Goal: Information Seeking & Learning: Learn about a topic

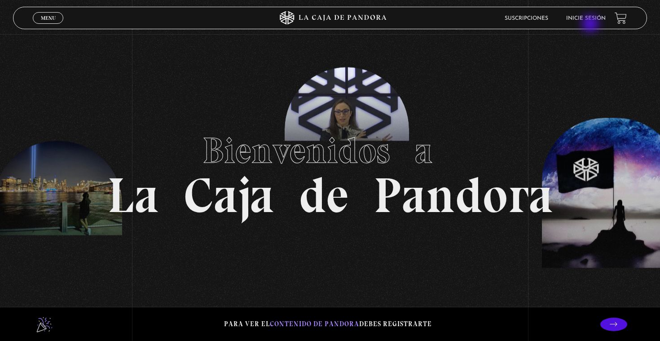
click at [591, 22] on li "Inicie sesión" at bounding box center [586, 18] width 40 height 14
click at [588, 16] on link "Inicie sesión" at bounding box center [586, 18] width 40 height 5
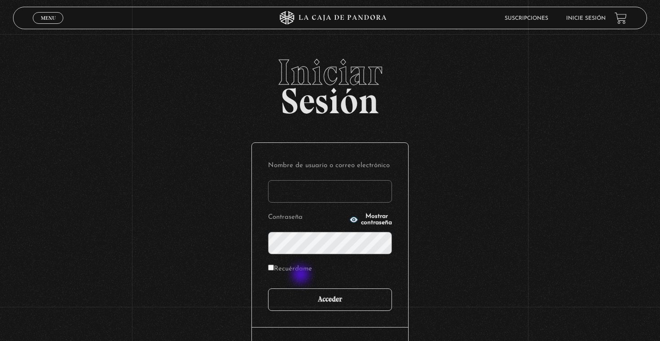
type input "aaron.zuniga2107@gmail.com"
click at [304, 300] on input "Acceder" at bounding box center [330, 299] width 124 height 22
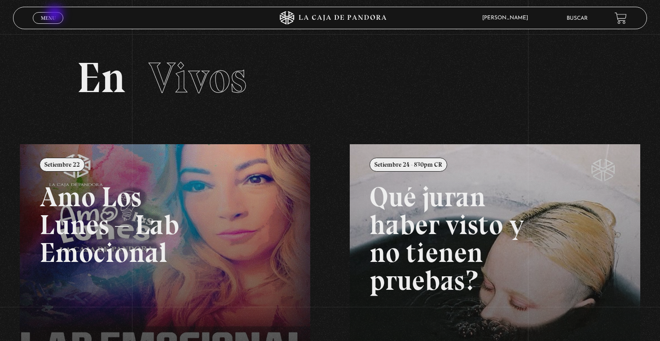
click at [55, 15] on link "Menu Cerrar" at bounding box center [48, 18] width 31 height 12
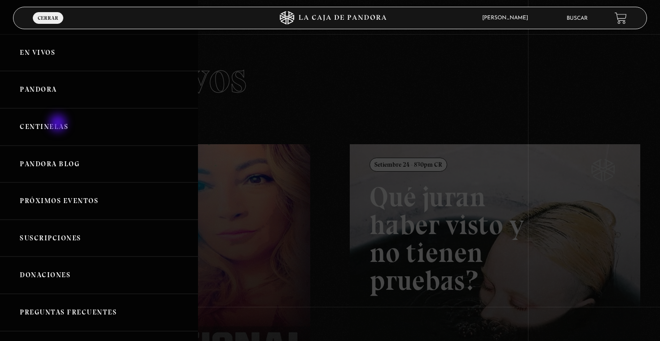
click at [59, 121] on link "Centinelas" at bounding box center [99, 126] width 198 height 37
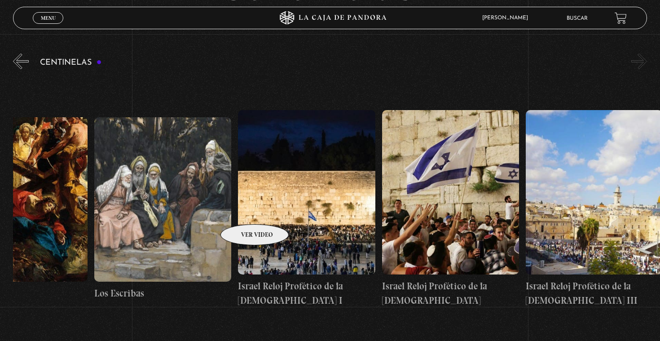
scroll to position [0, 16184]
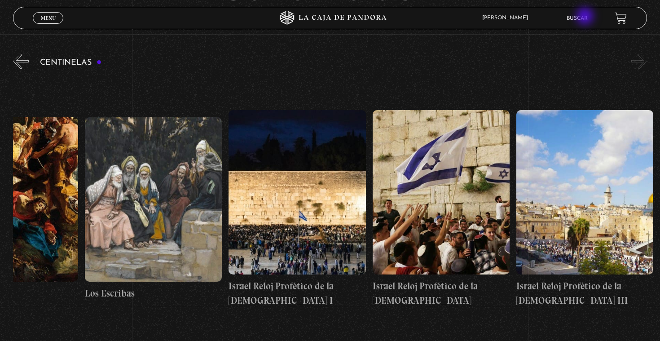
click at [586, 17] on link "Buscar" at bounding box center [577, 18] width 21 height 5
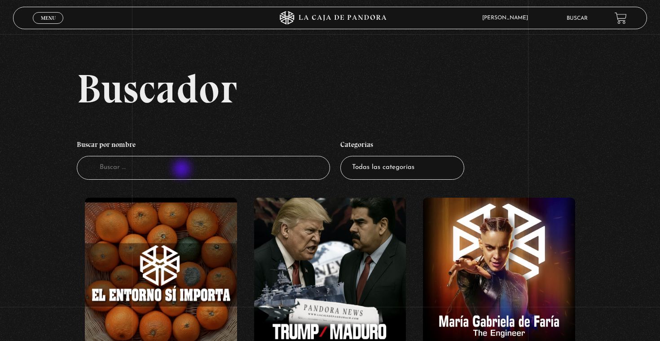
click at [183, 170] on input "Buscador" at bounding box center [203, 168] width 253 height 24
type input "Vampiros"
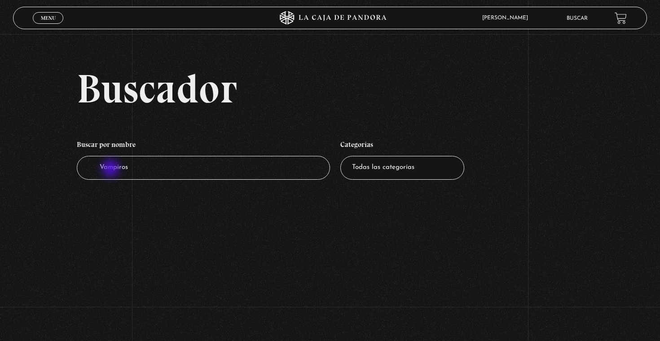
click at [111, 169] on input "Vampiros" at bounding box center [203, 168] width 253 height 24
click at [53, 19] on span "Menu" at bounding box center [48, 17] width 15 height 5
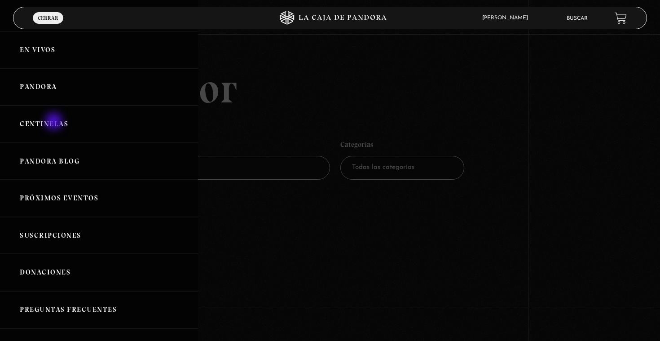
scroll to position [4, 0]
click at [43, 83] on link "Pandora" at bounding box center [99, 85] width 198 height 37
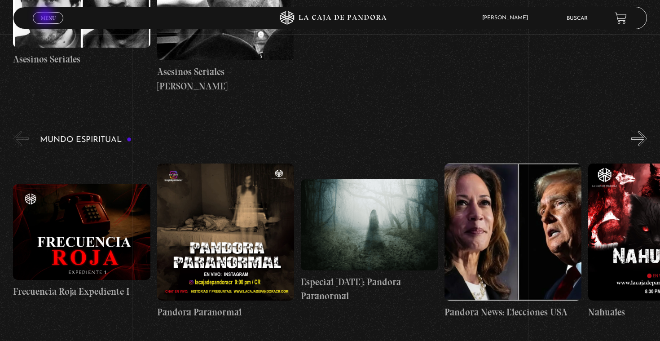
click at [46, 17] on span "Menu" at bounding box center [48, 17] width 15 height 5
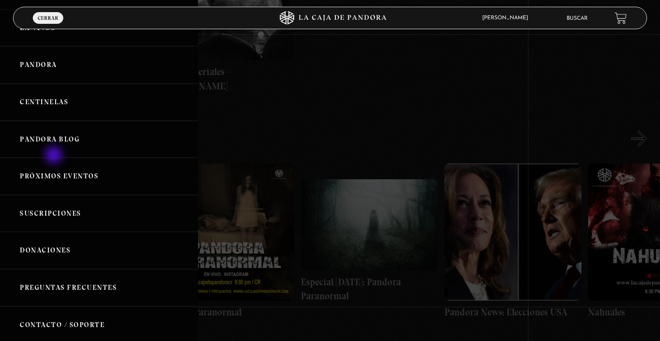
scroll to position [27, 0]
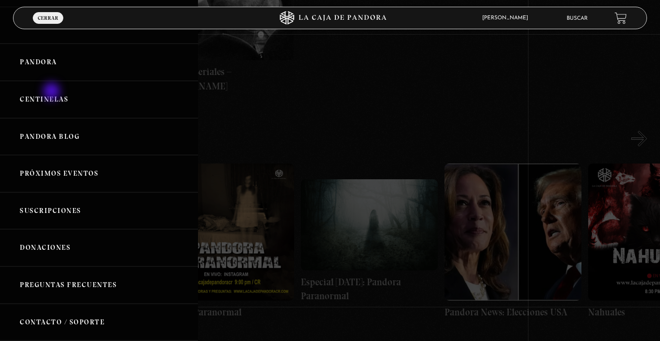
click at [53, 92] on link "Centinelas" at bounding box center [99, 99] width 198 height 37
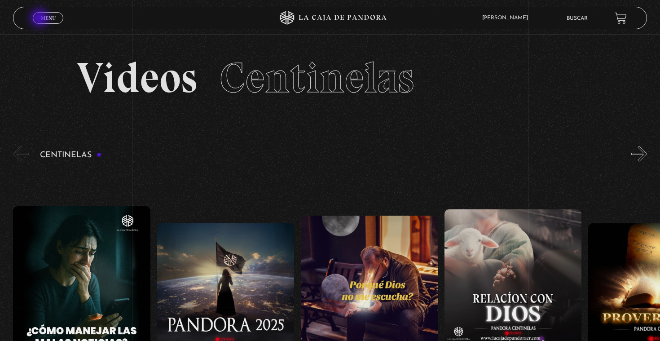
click at [41, 20] on span "Menu" at bounding box center [48, 17] width 15 height 5
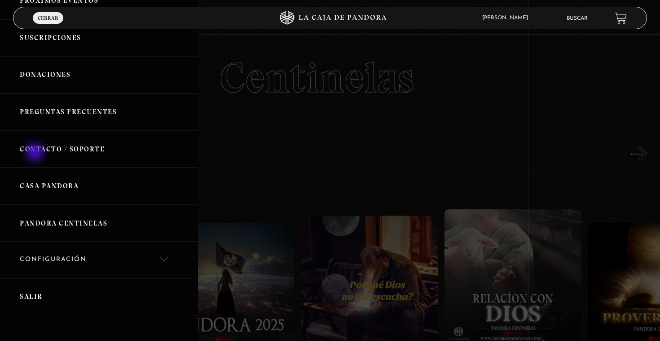
scroll to position [210, 0]
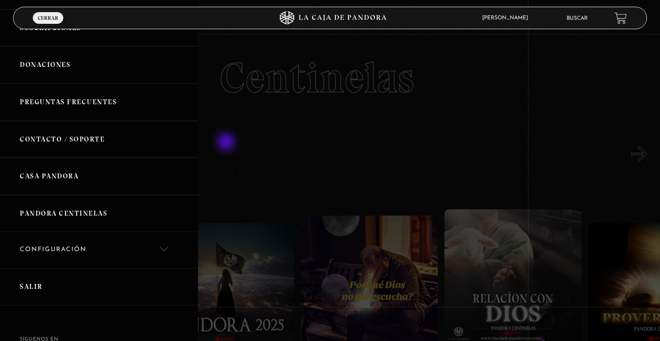
click at [227, 143] on div at bounding box center [330, 170] width 660 height 341
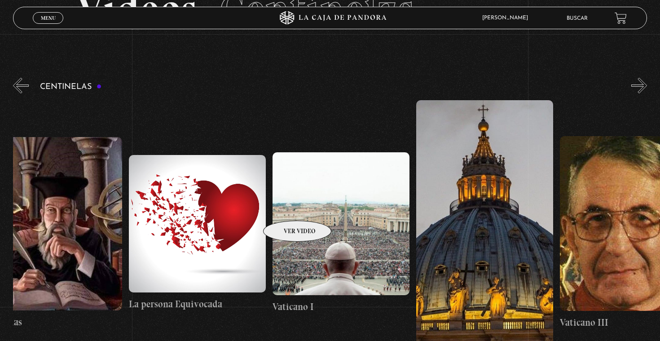
scroll to position [0, 11985]
